Goal: Task Accomplishment & Management: Use online tool/utility

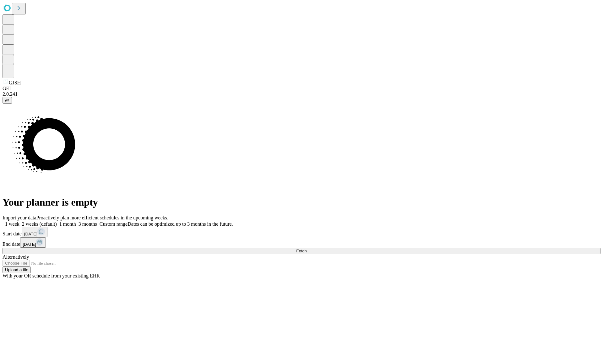
click at [306, 249] on span "Fetch" at bounding box center [301, 251] width 10 height 5
